Goal: Navigation & Orientation: Find specific page/section

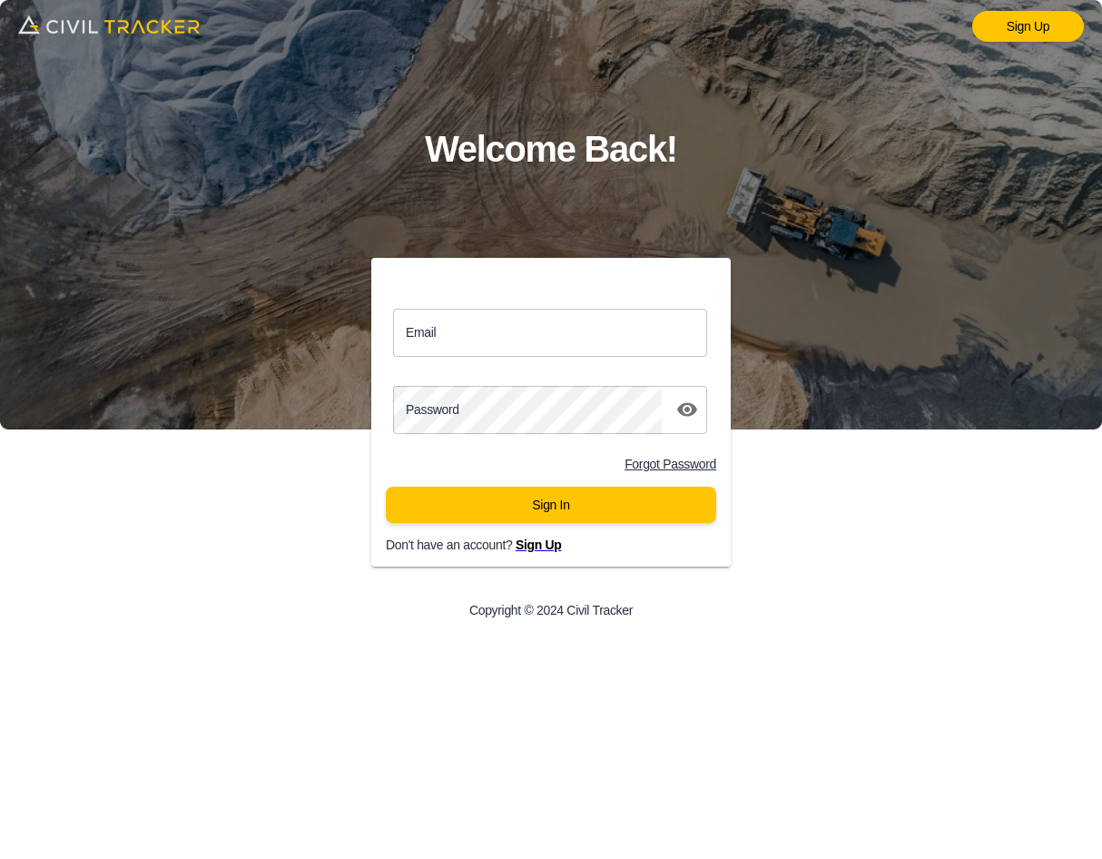
click at [511, 344] on input "Email" at bounding box center [550, 333] width 314 height 48
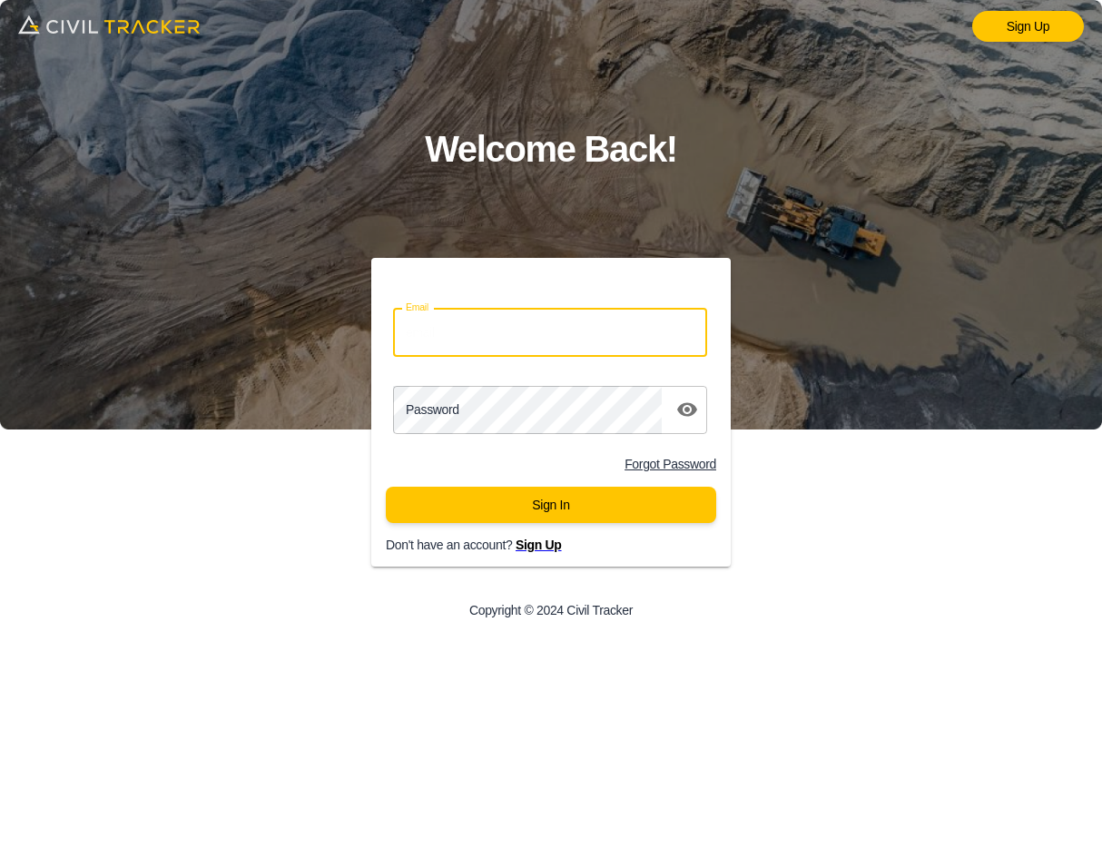
type input "jdyck@rubyrockgroup.com"
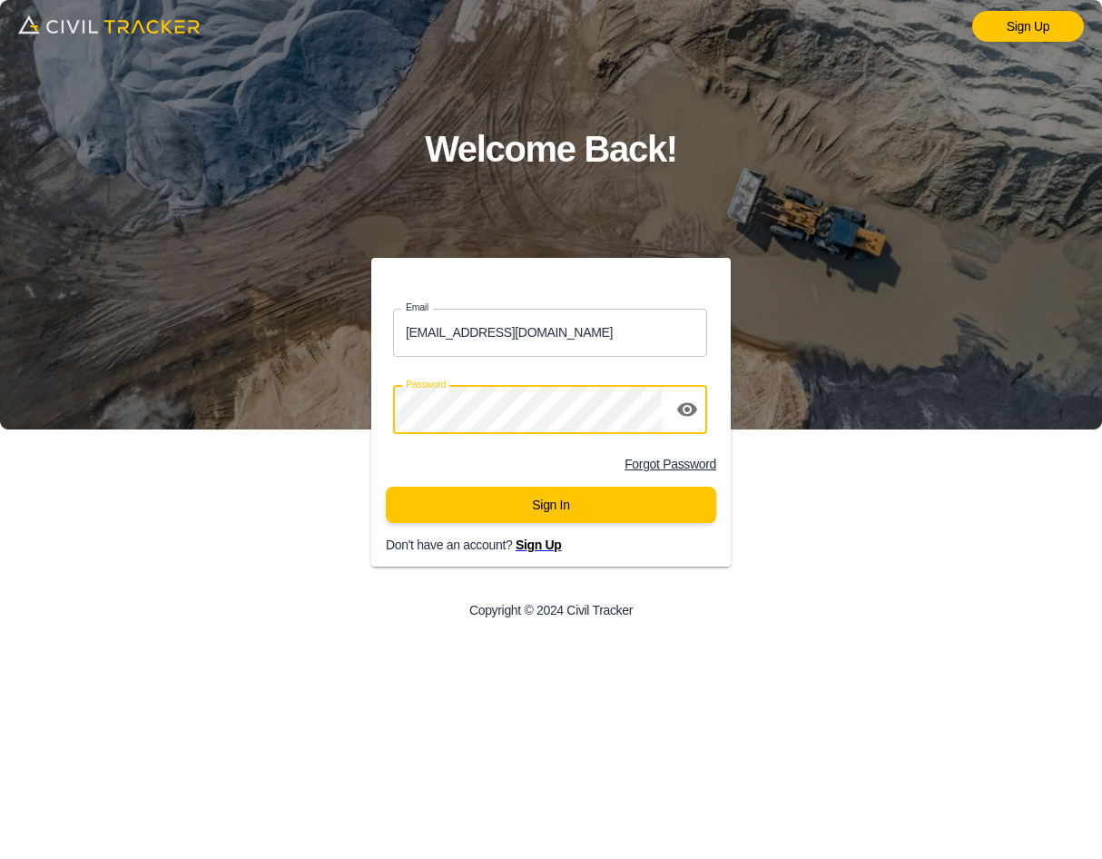
click button "Sign In" at bounding box center [551, 505] width 330 height 36
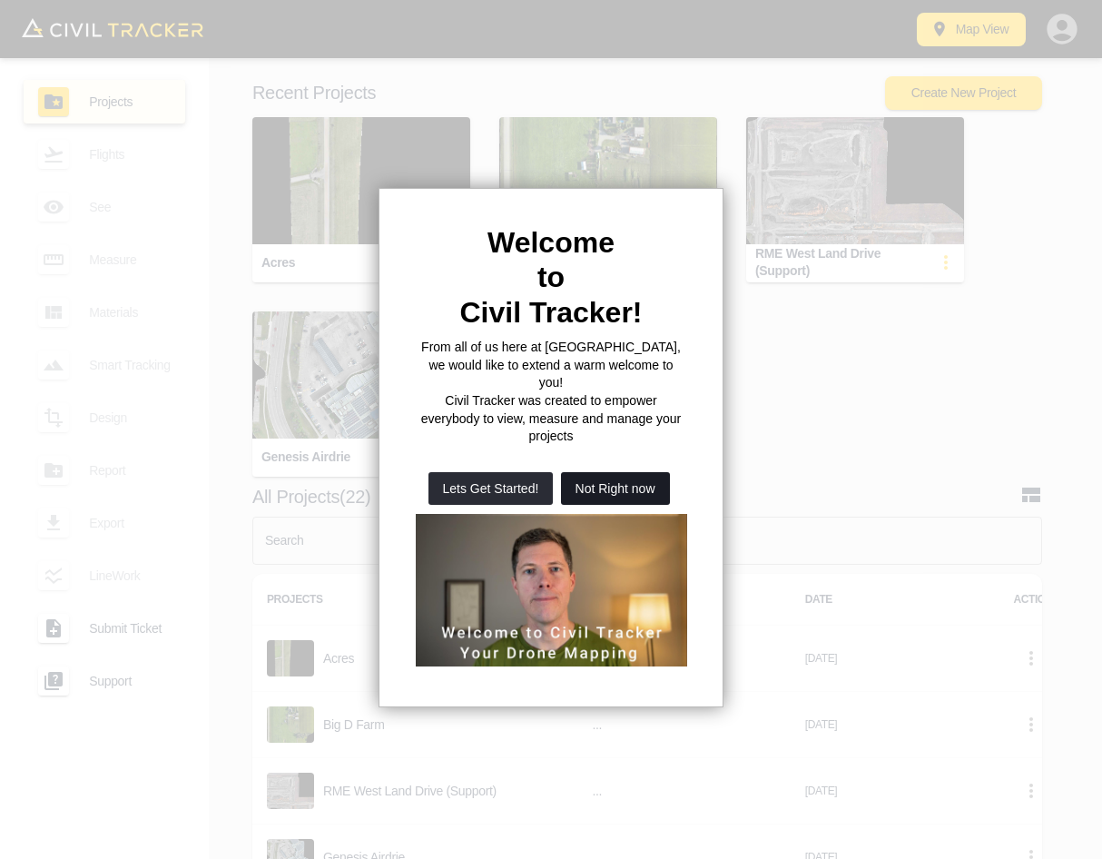
click at [594, 472] on button "Not Right now" at bounding box center [615, 488] width 109 height 33
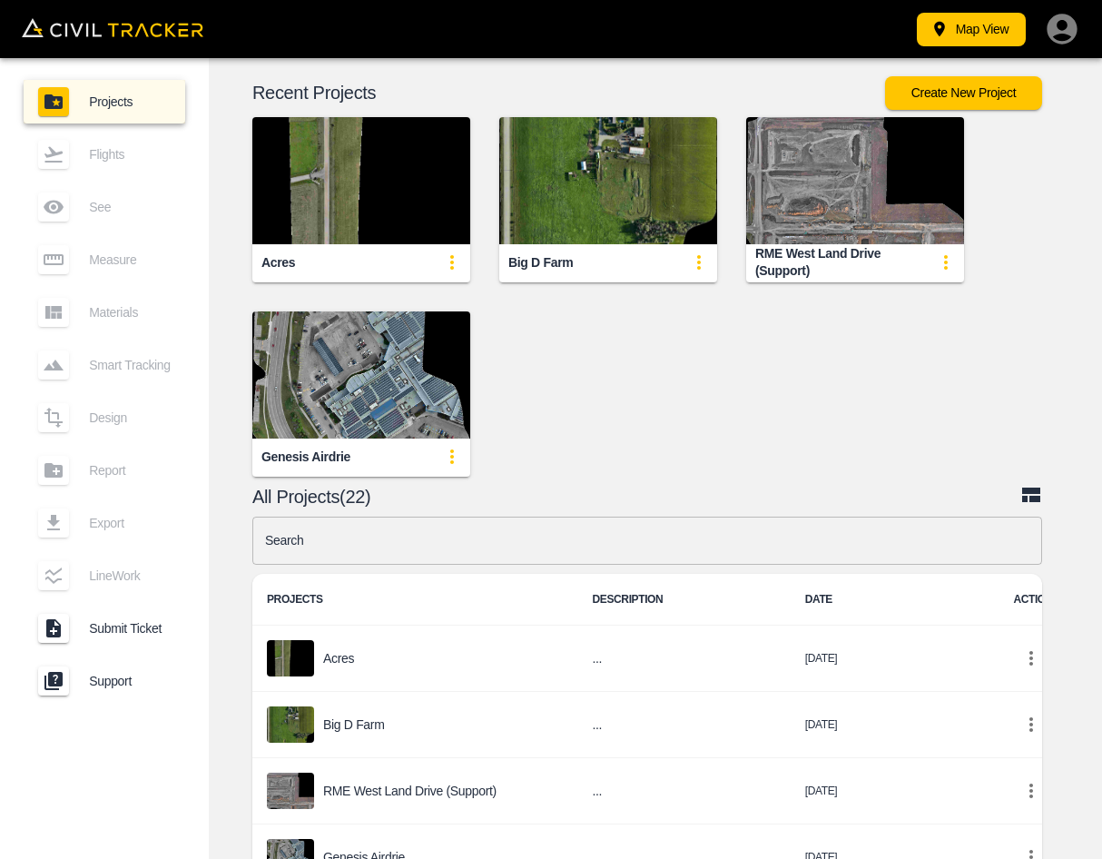
click at [797, 219] on img "button" at bounding box center [855, 180] width 218 height 127
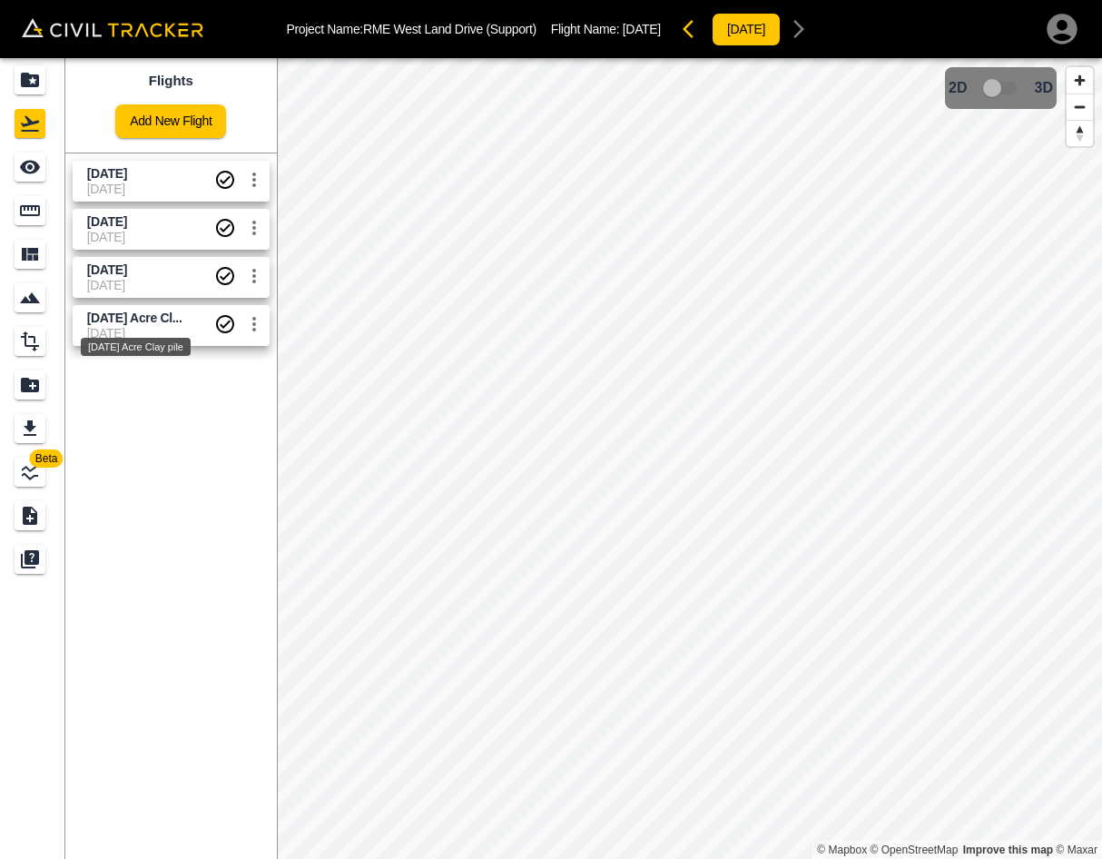
click at [145, 333] on div "[DATE] Acre Clay pile" at bounding box center [135, 341] width 113 height 33
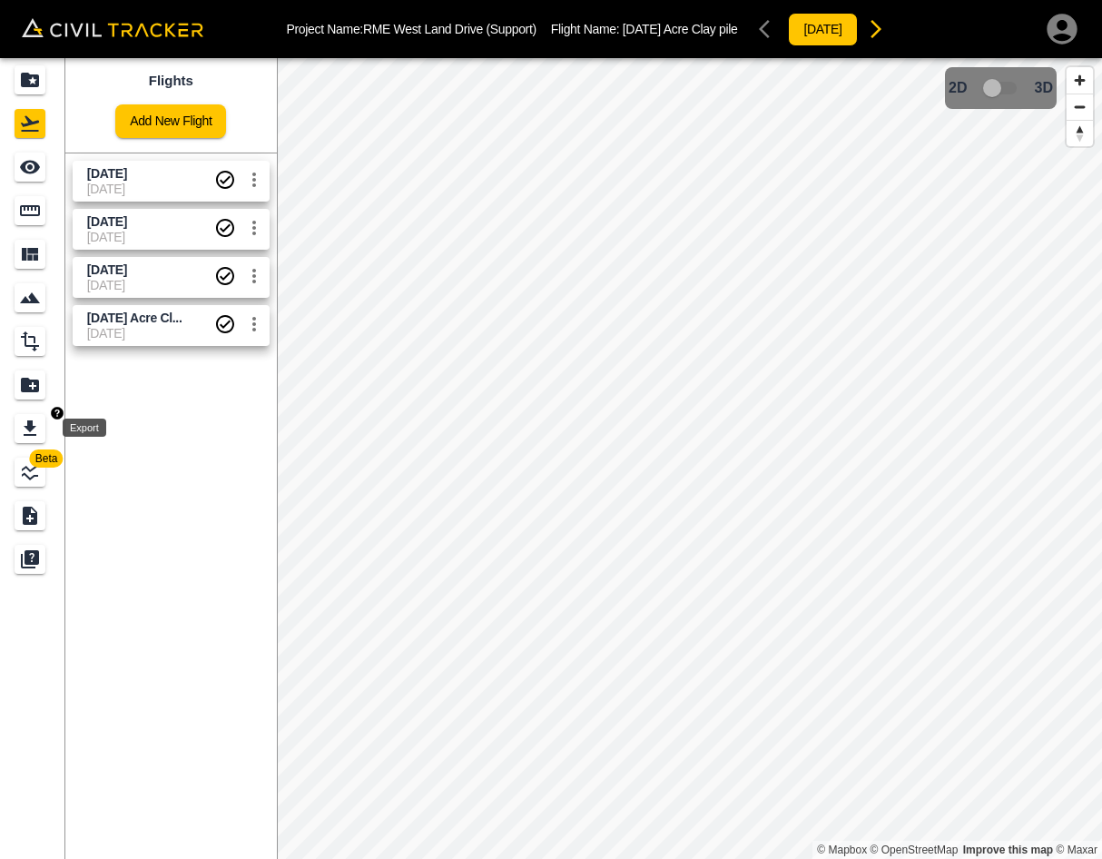
click at [30, 421] on icon "Export" at bounding box center [30, 427] width 13 height 15
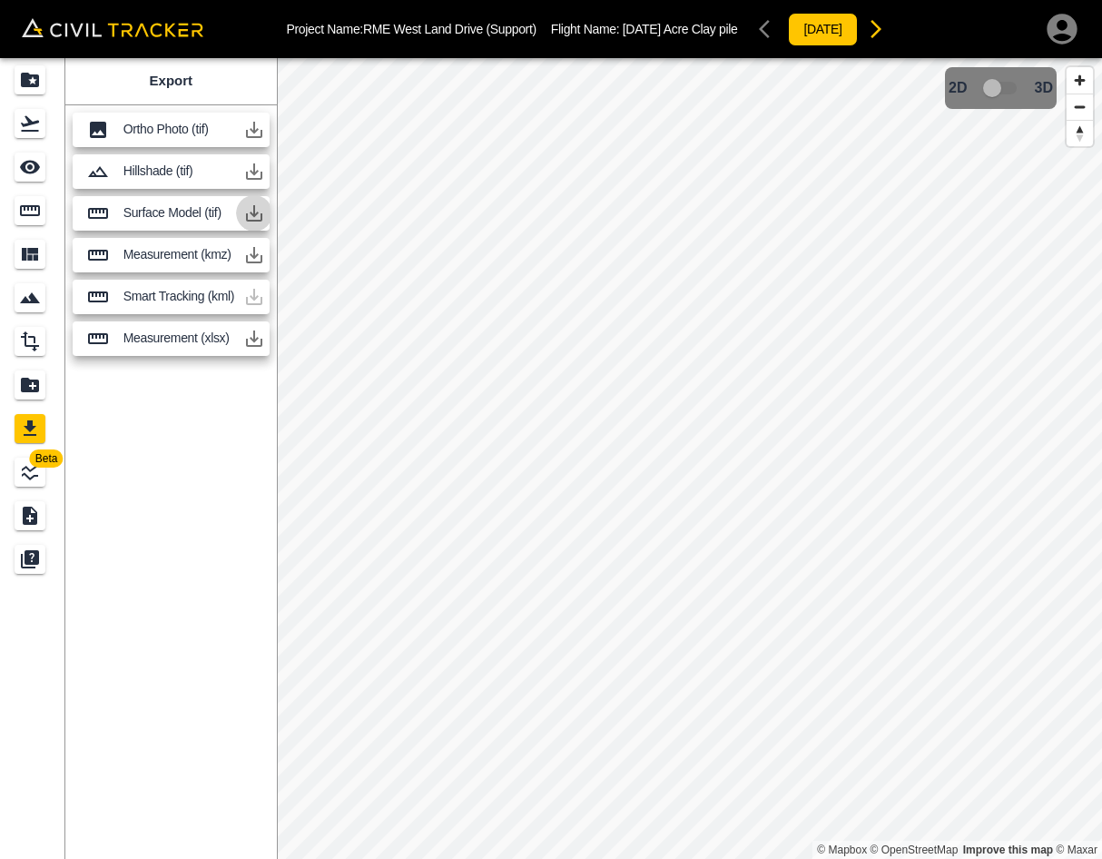
click at [258, 213] on icon "button" at bounding box center [254, 213] width 22 height 22
click at [250, 126] on icon "button" at bounding box center [254, 130] width 22 height 22
click at [24, 120] on icon "Flights" at bounding box center [30, 124] width 22 height 22
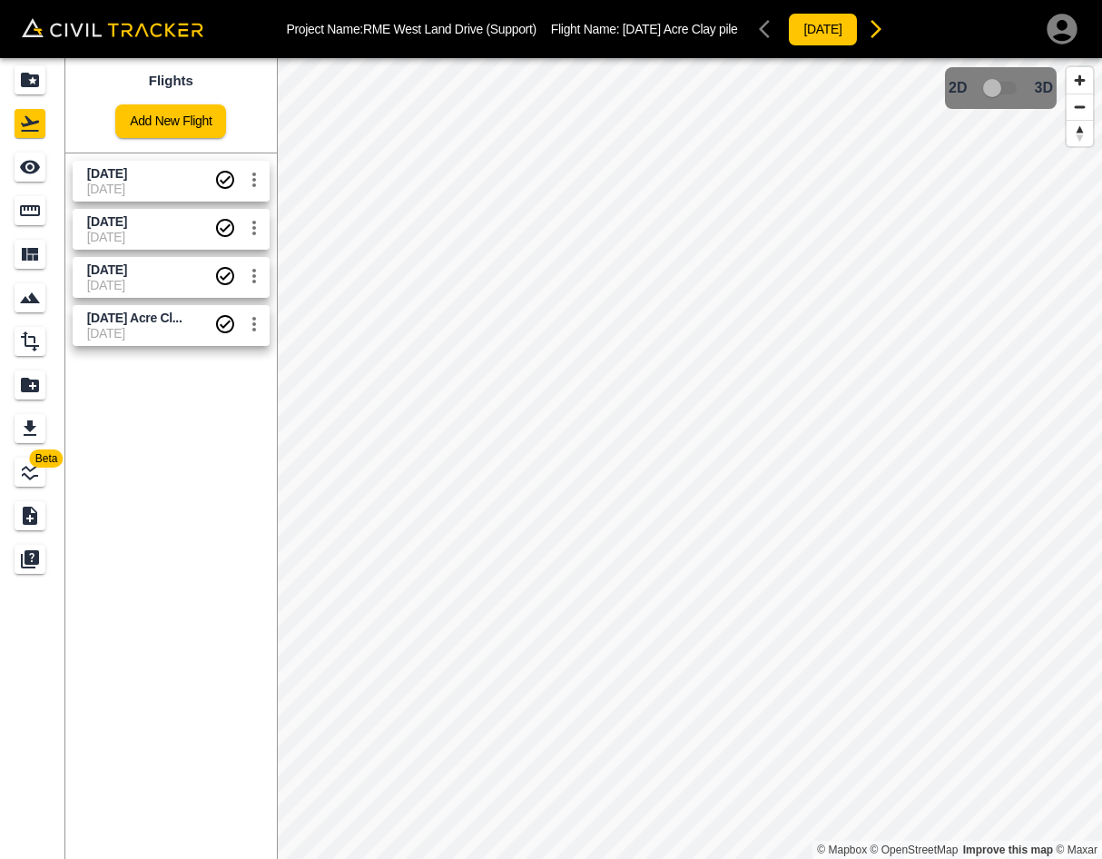
click at [162, 279] on span "[DATE]" at bounding box center [150, 285] width 127 height 15
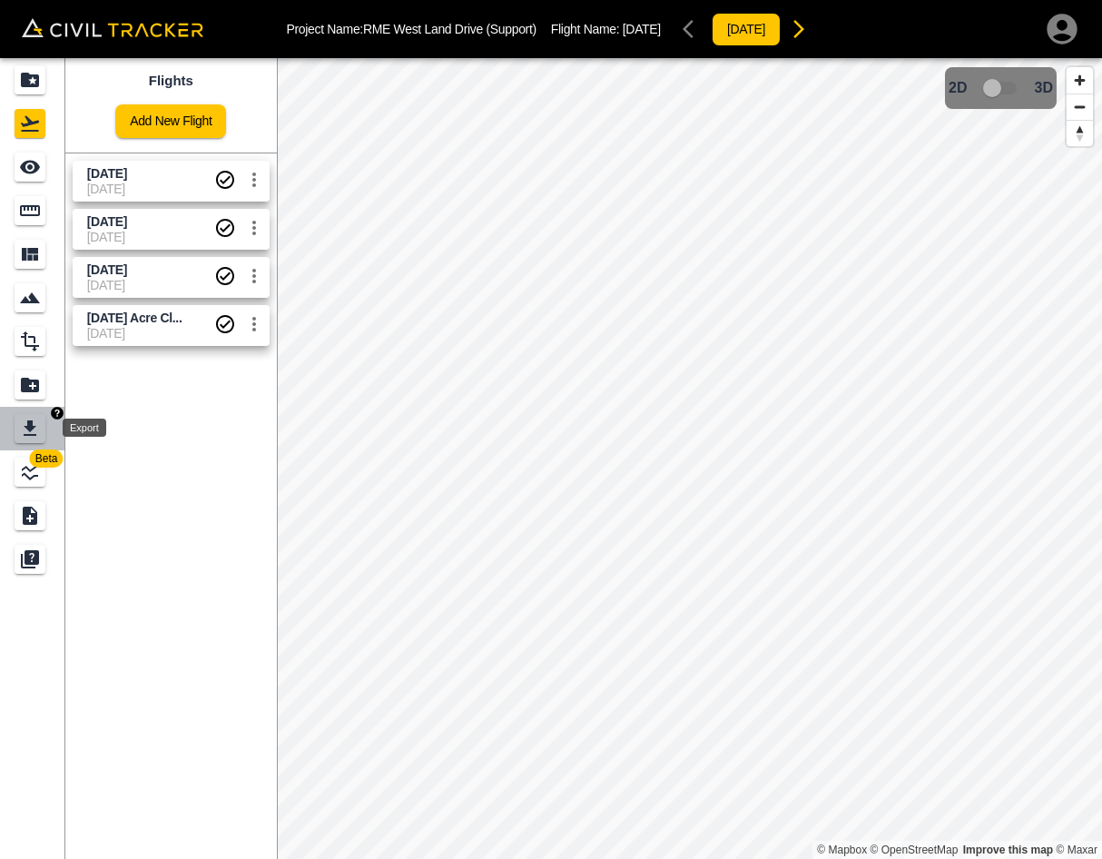
click at [40, 418] on icon "Export" at bounding box center [30, 429] width 22 height 22
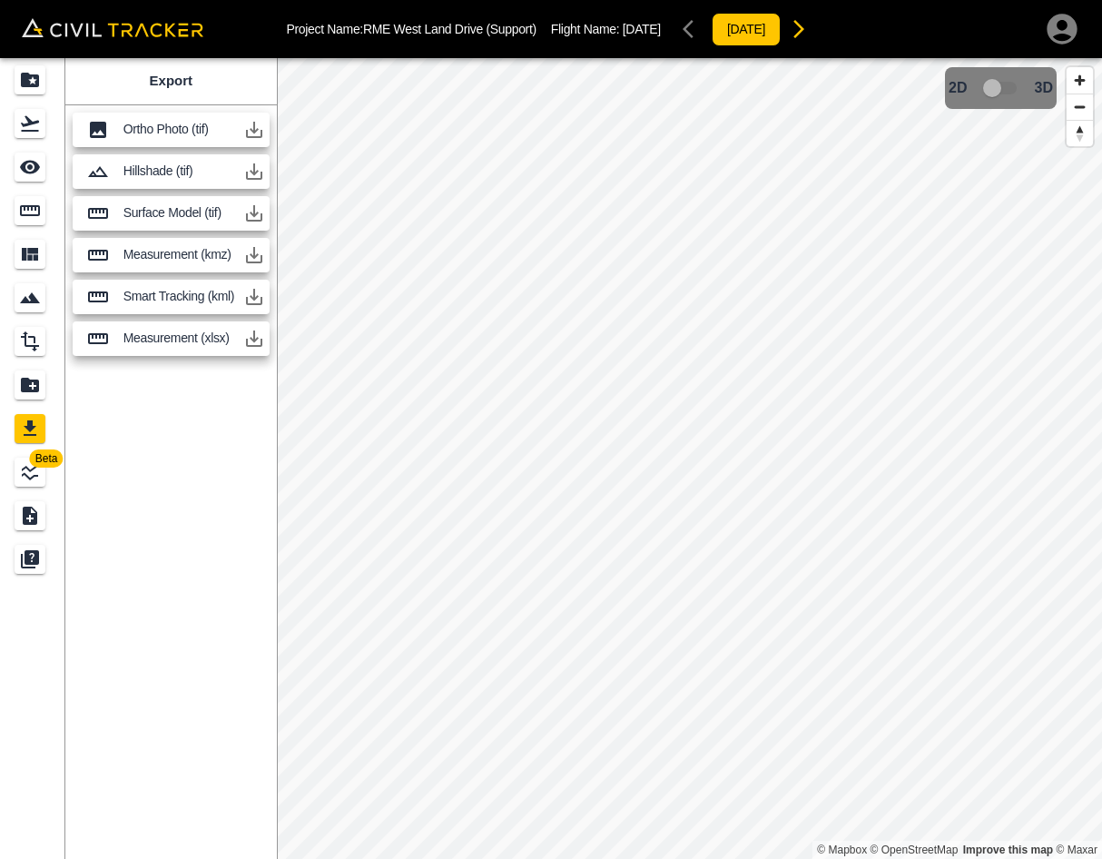
click at [257, 210] on icon "button" at bounding box center [254, 213] width 22 height 22
click at [251, 126] on icon "button" at bounding box center [254, 130] width 22 height 22
